Goal: Find contact information: Find contact information

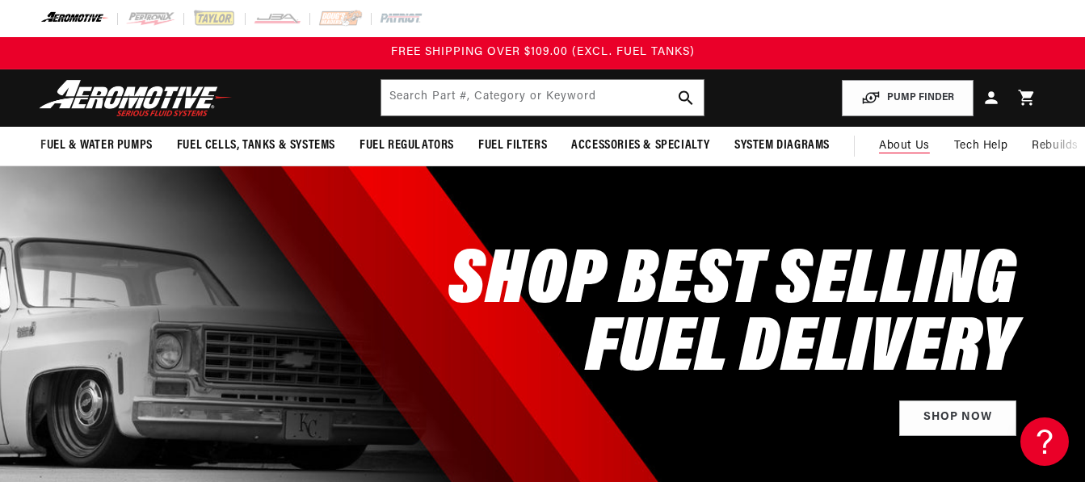
click at [902, 149] on span "About Us" at bounding box center [904, 146] width 51 height 12
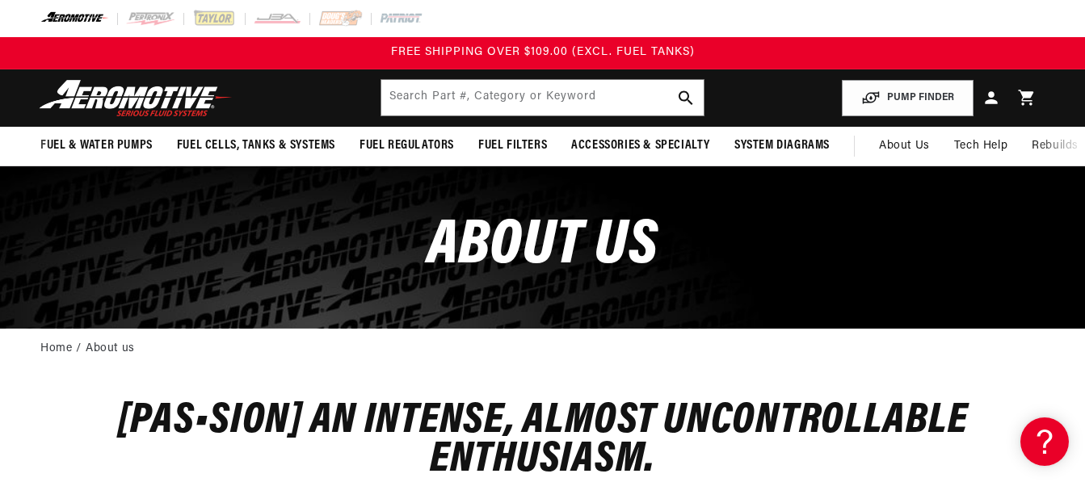
scroll to position [0, 4]
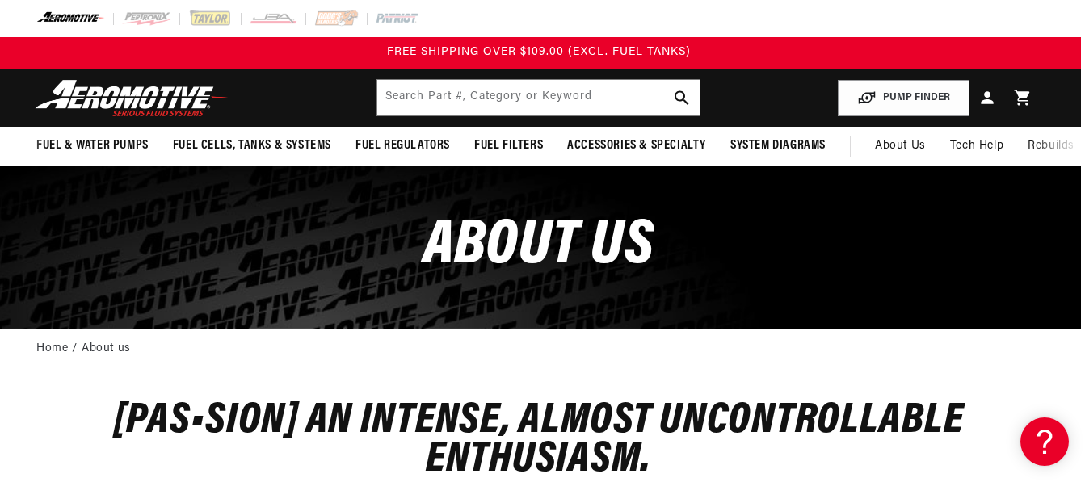
click at [908, 142] on span "About Us" at bounding box center [900, 146] width 51 height 12
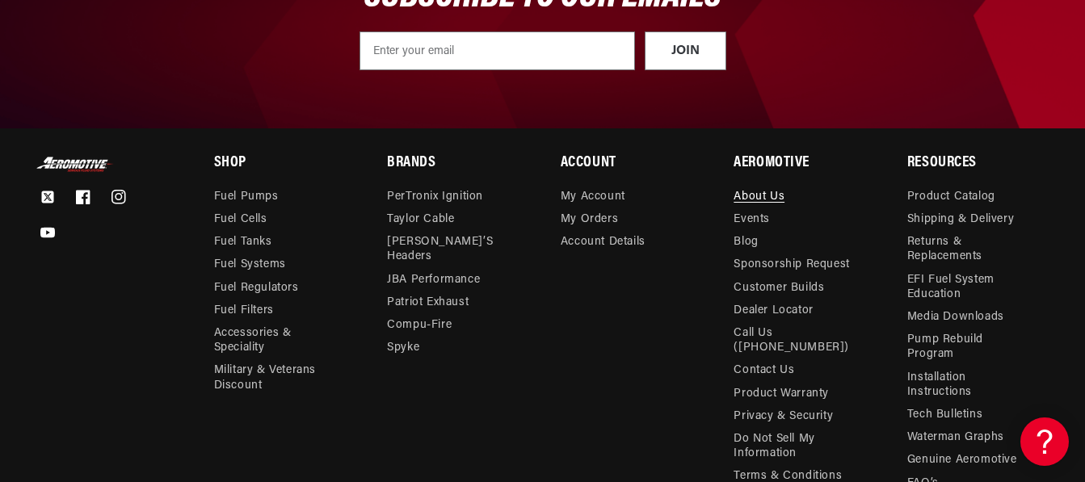
scroll to position [2055, 0]
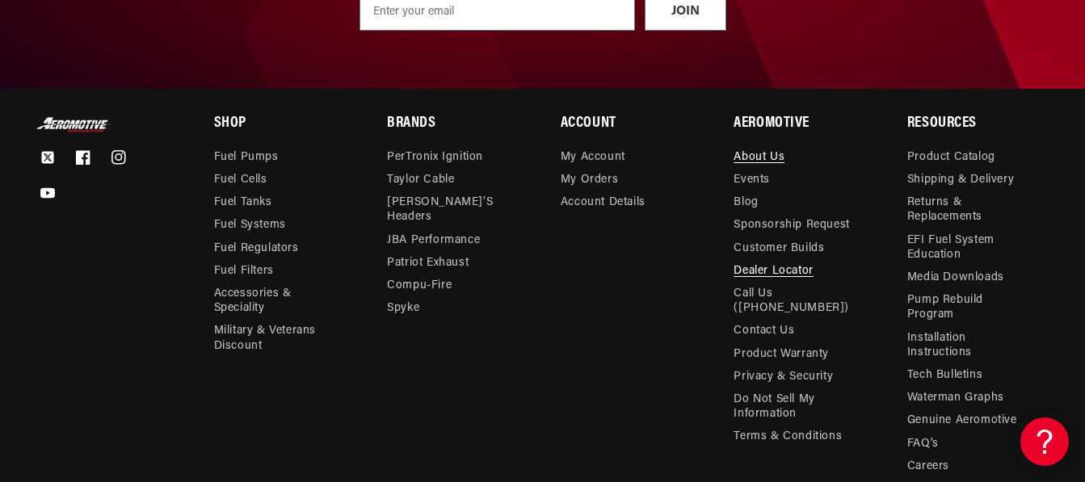
click at [759, 260] on link "Dealer Locator" at bounding box center [773, 271] width 79 height 23
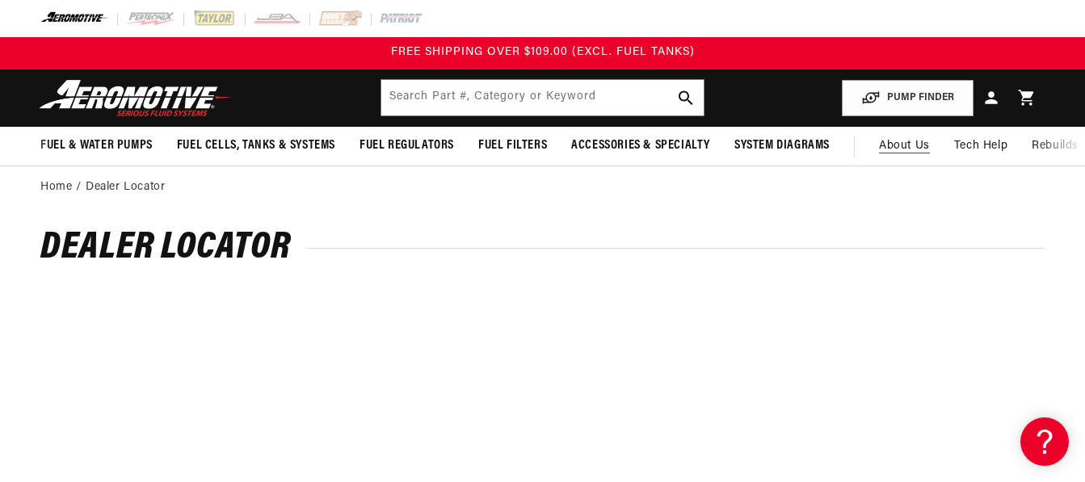
click at [898, 145] on span "About Us" at bounding box center [904, 146] width 51 height 12
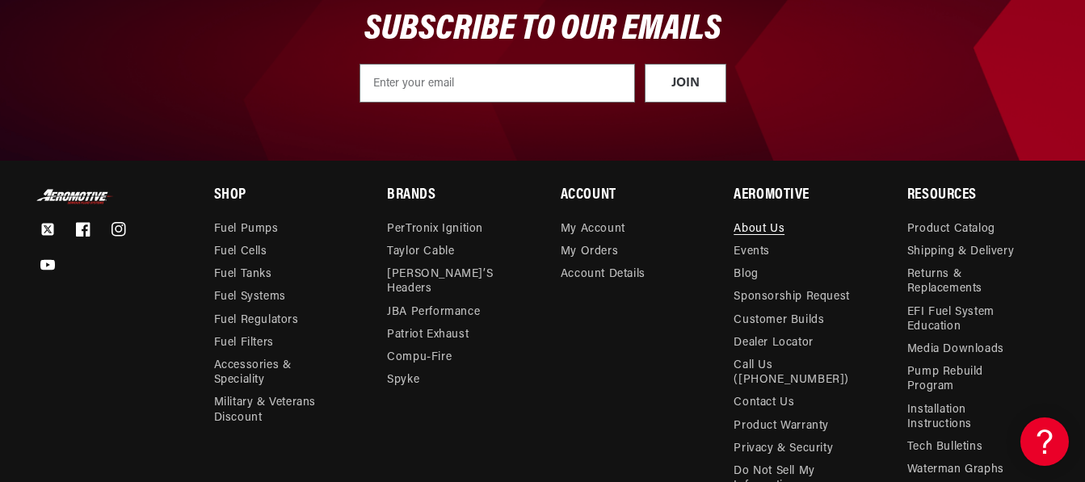
scroll to position [2020, 0]
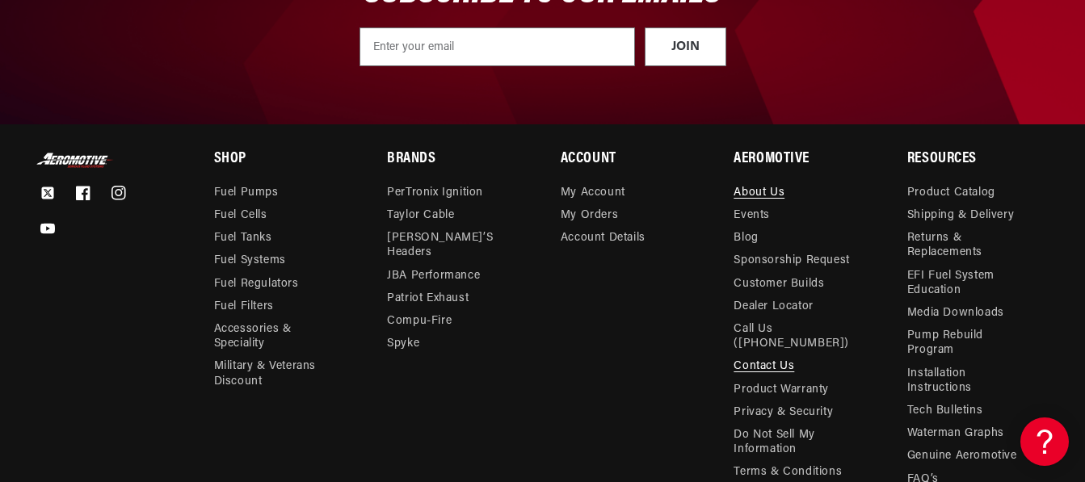
click at [757, 355] on link "Contact Us" at bounding box center [764, 366] width 61 height 23
